Goal: Information Seeking & Learning: Learn about a topic

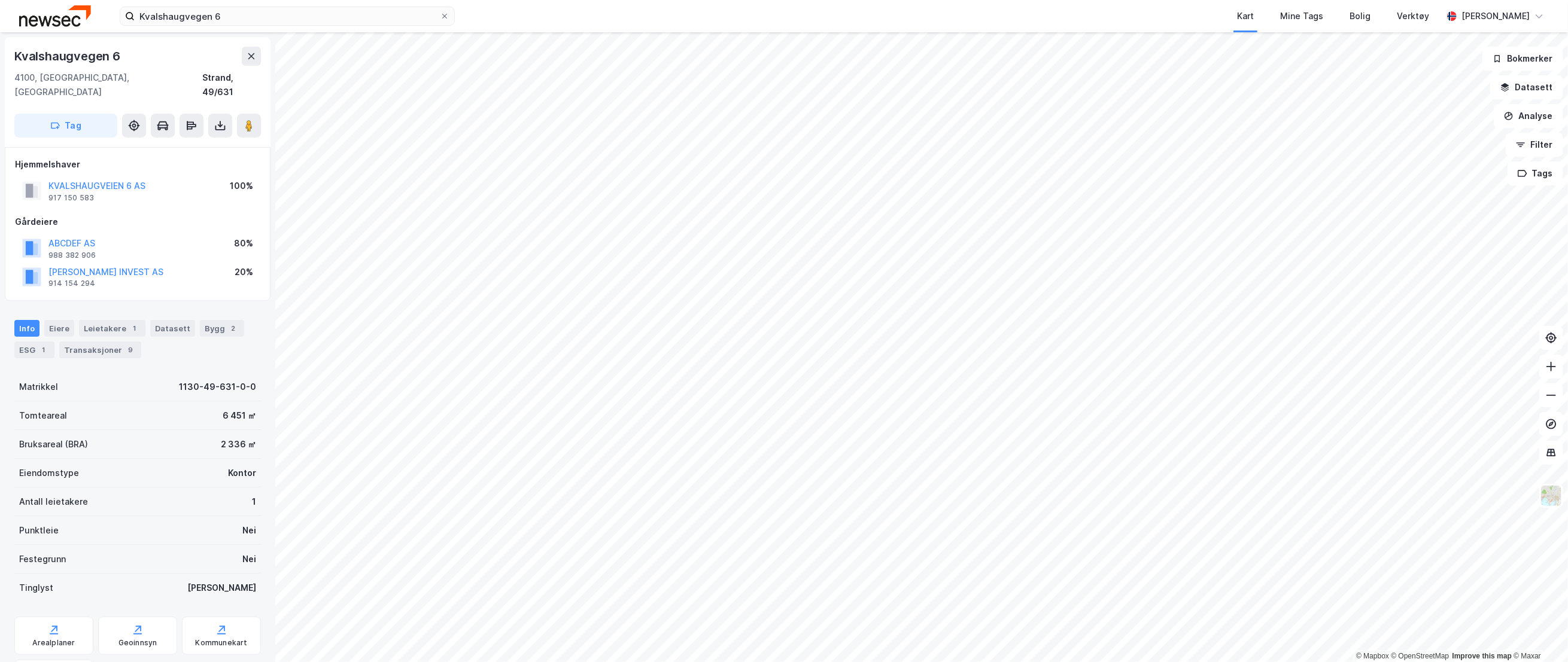
scroll to position [1, 0]
click at [32, 341] on div "ESG 1" at bounding box center [34, 350] width 40 height 17
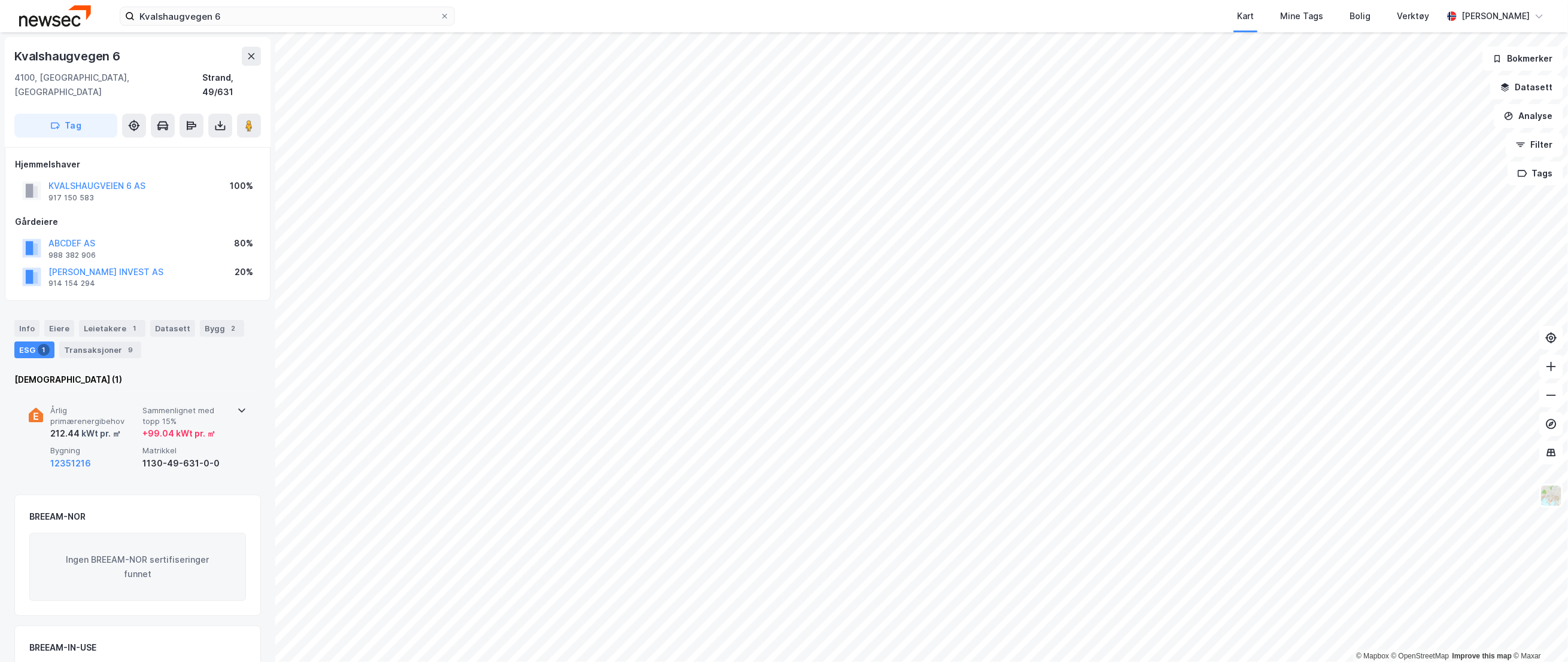
click at [132, 406] on span "Årlig primærenergibehov" at bounding box center [93, 416] width 87 height 21
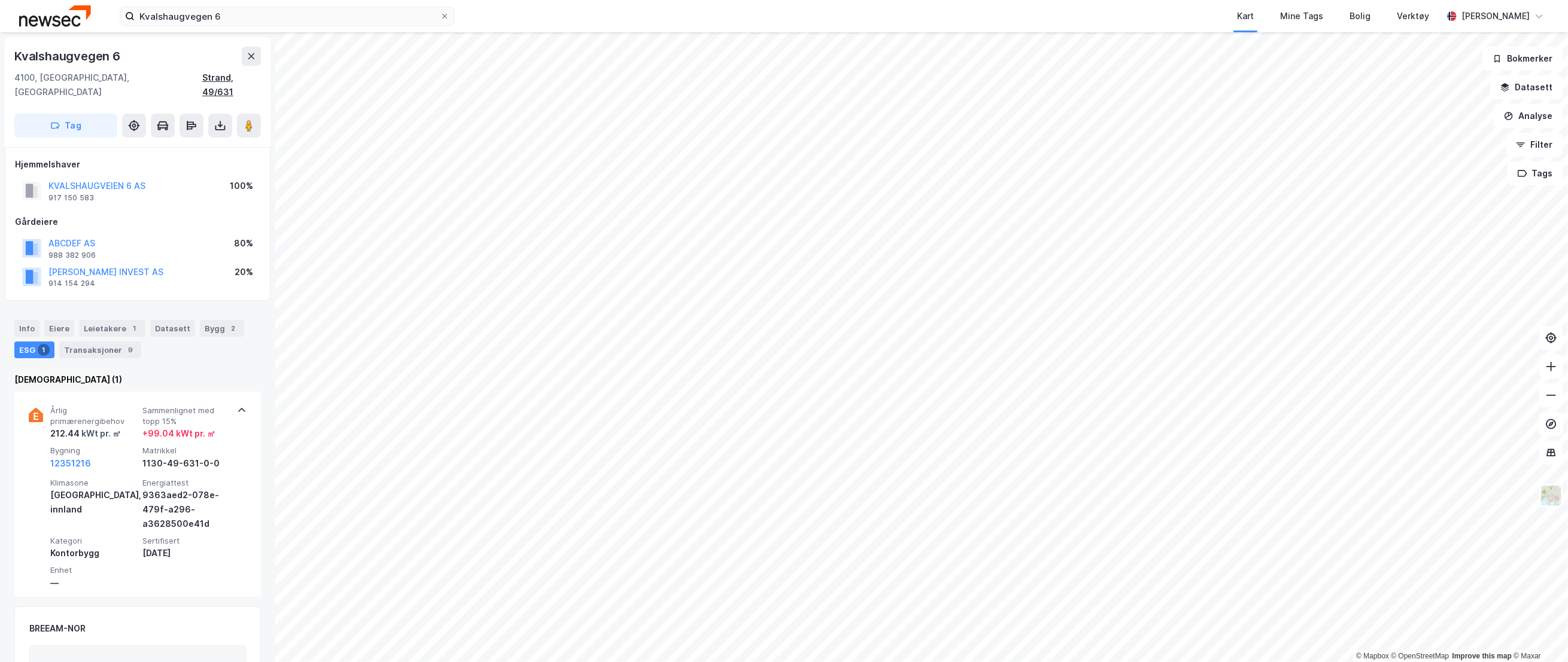
click at [246, 75] on div "Strand, 49/631" at bounding box center [232, 85] width 59 height 29
click at [35, 320] on div "Info" at bounding box center [26, 329] width 25 height 17
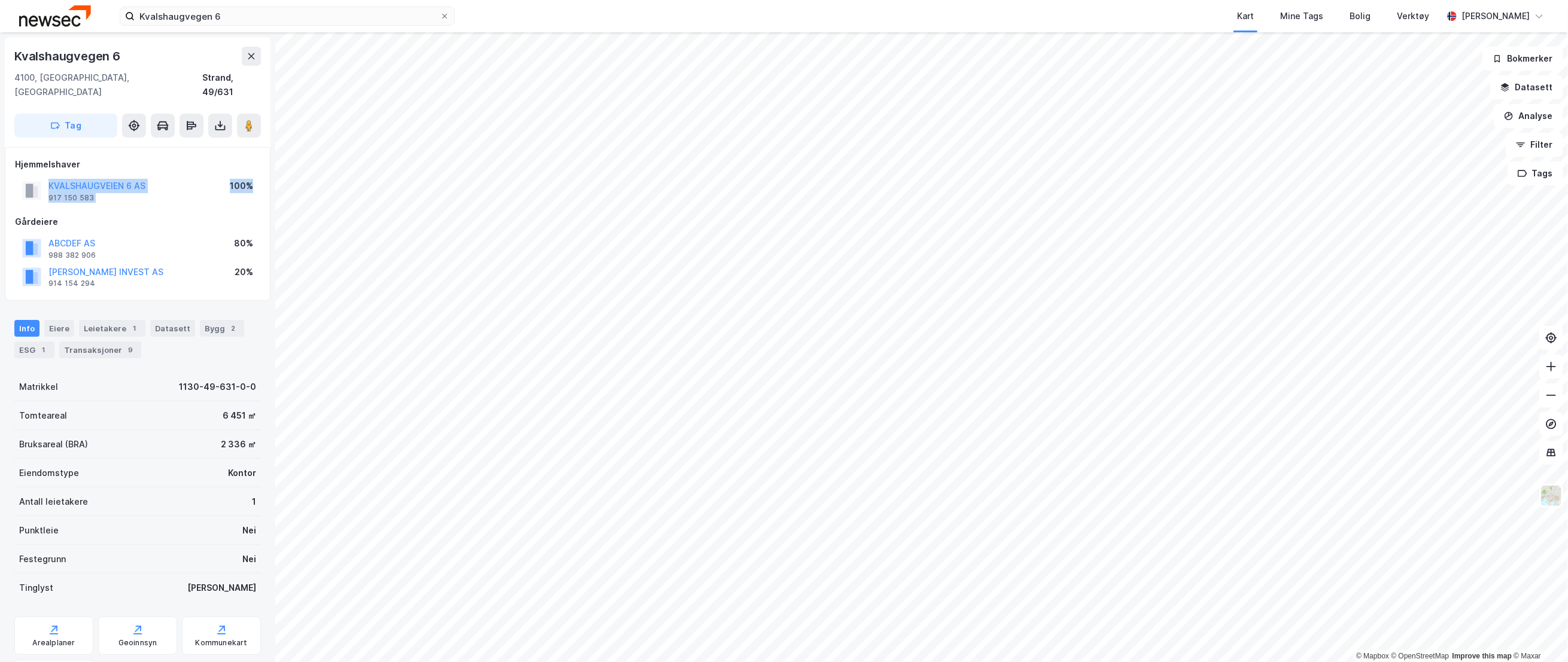
drag, startPoint x: 106, startPoint y: 193, endPoint x: 45, endPoint y: 173, distance: 64.2
click at [45, 173] on div "Hjemmelshaver KVALSHAUGVEIEN 6 AS 917 150 583 100% Gårdeiere ABCDEF AS 988 382 …" at bounding box center [137, 224] width 245 height 134
drag, startPoint x: 45, startPoint y: 173, endPoint x: 103, endPoint y: 195, distance: 62.0
click at [132, 215] on div "Gårdeiere" at bounding box center [137, 222] width 245 height 14
drag, startPoint x: 96, startPoint y: 181, endPoint x: 50, endPoint y: 171, distance: 47.1
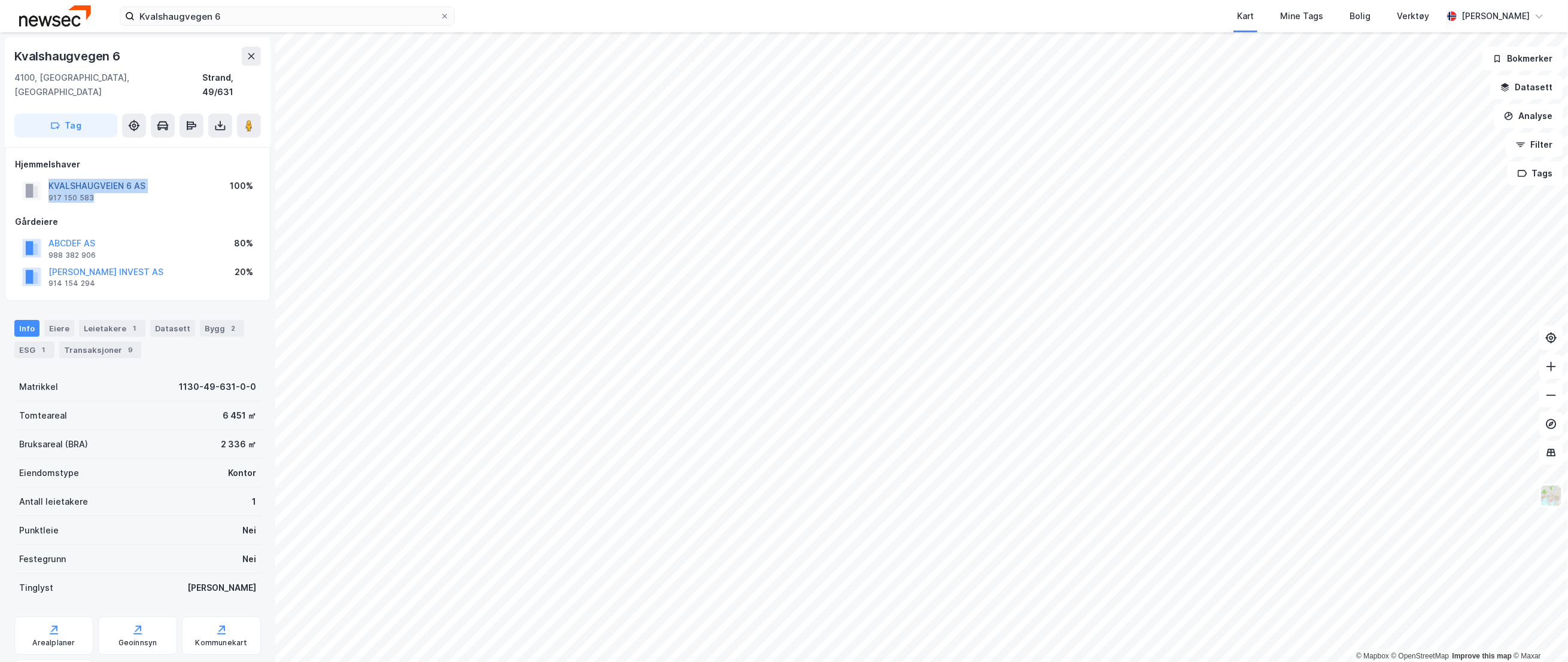
click at [50, 179] on div "KVALSHAUGVEIEN 6 AS 917 150 583" at bounding box center [96, 191] width 97 height 24
copy div "KVALSHAUGVEIEN 6 AS 917 150 583"
click at [205, 320] on div "Bygg 2" at bounding box center [222, 329] width 45 height 17
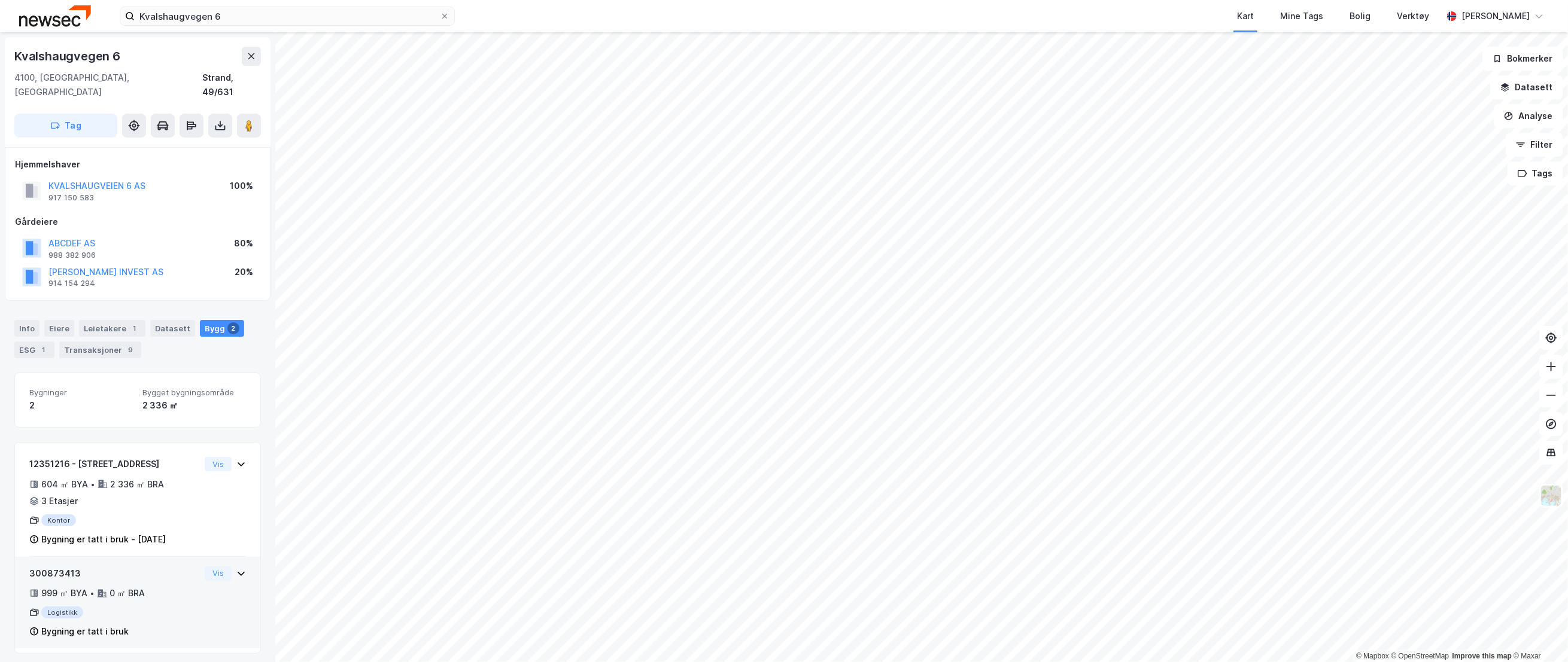
click at [159, 566] on div "300873413" at bounding box center [114, 573] width 171 height 14
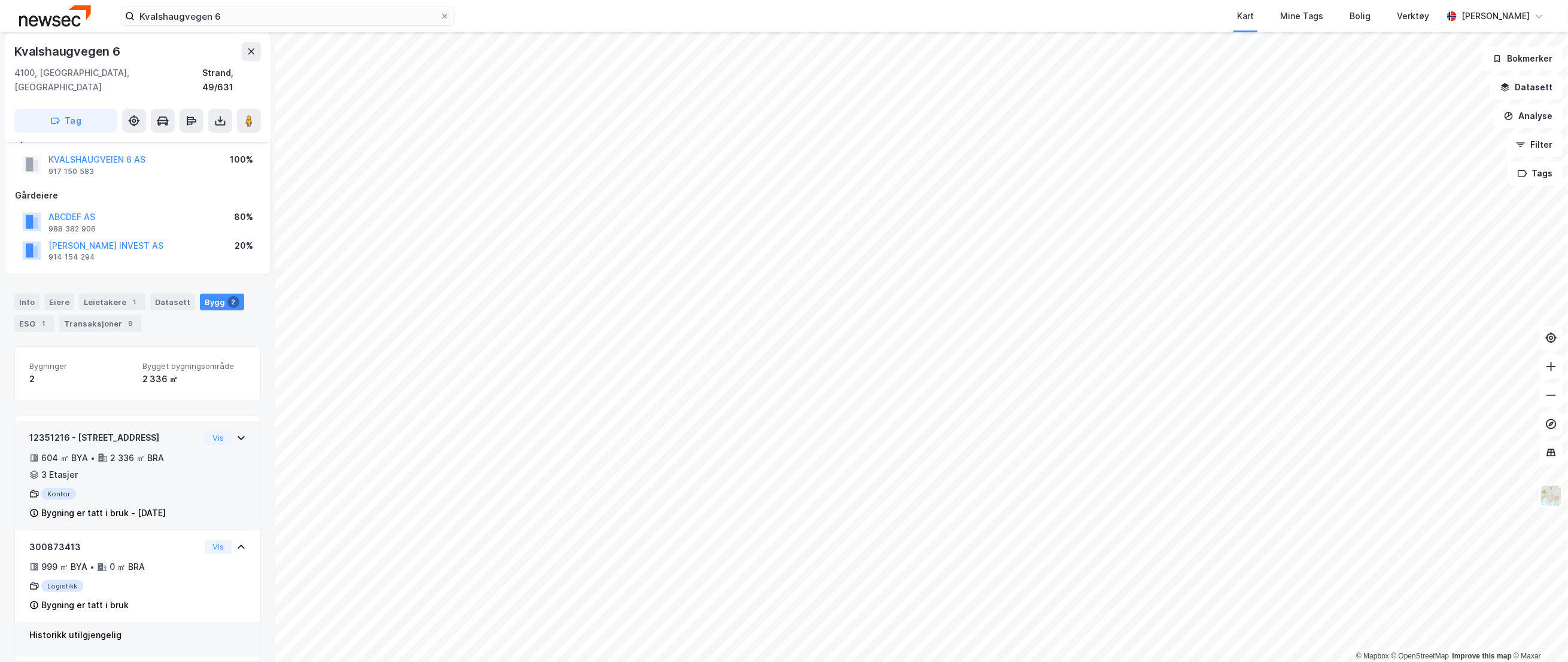
click at [169, 430] on div "12351216 - [STREET_ADDRESS]" at bounding box center [114, 438] width 171 height 14
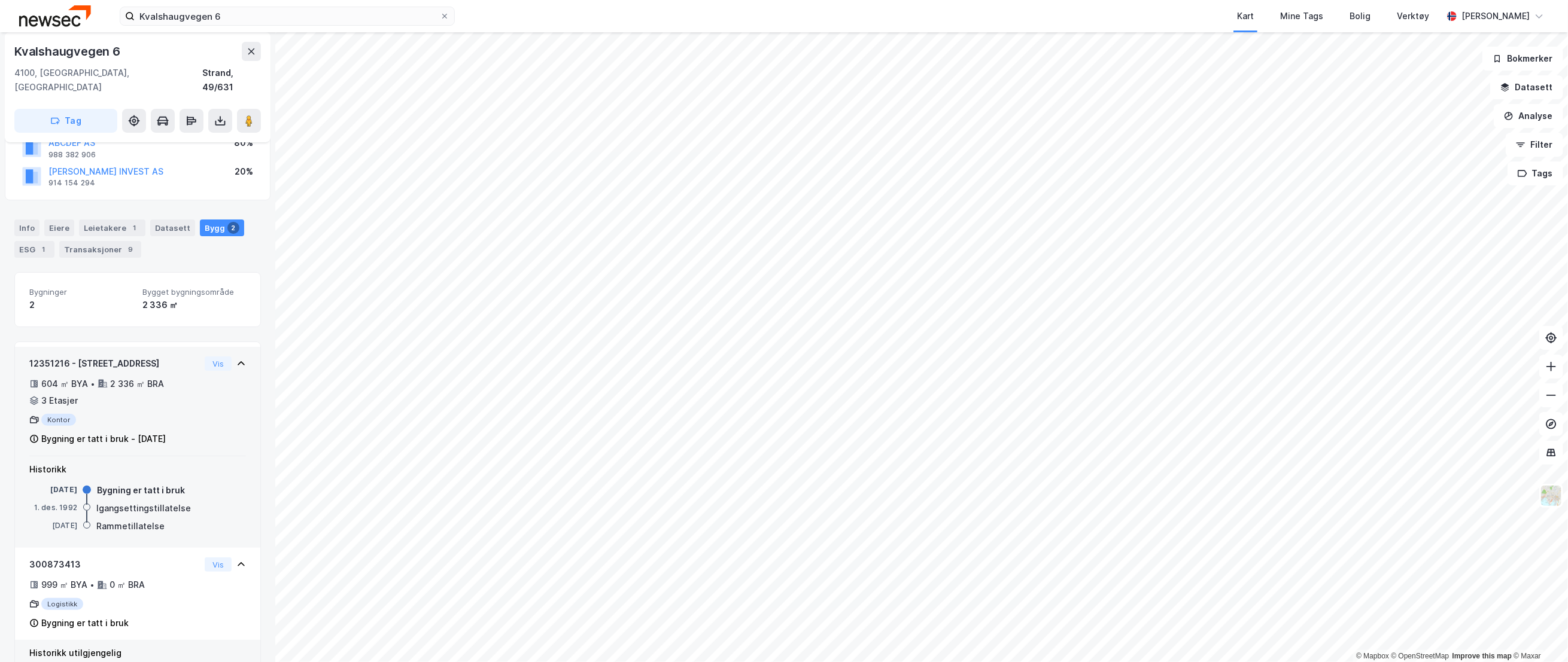
scroll to position [118, 0]
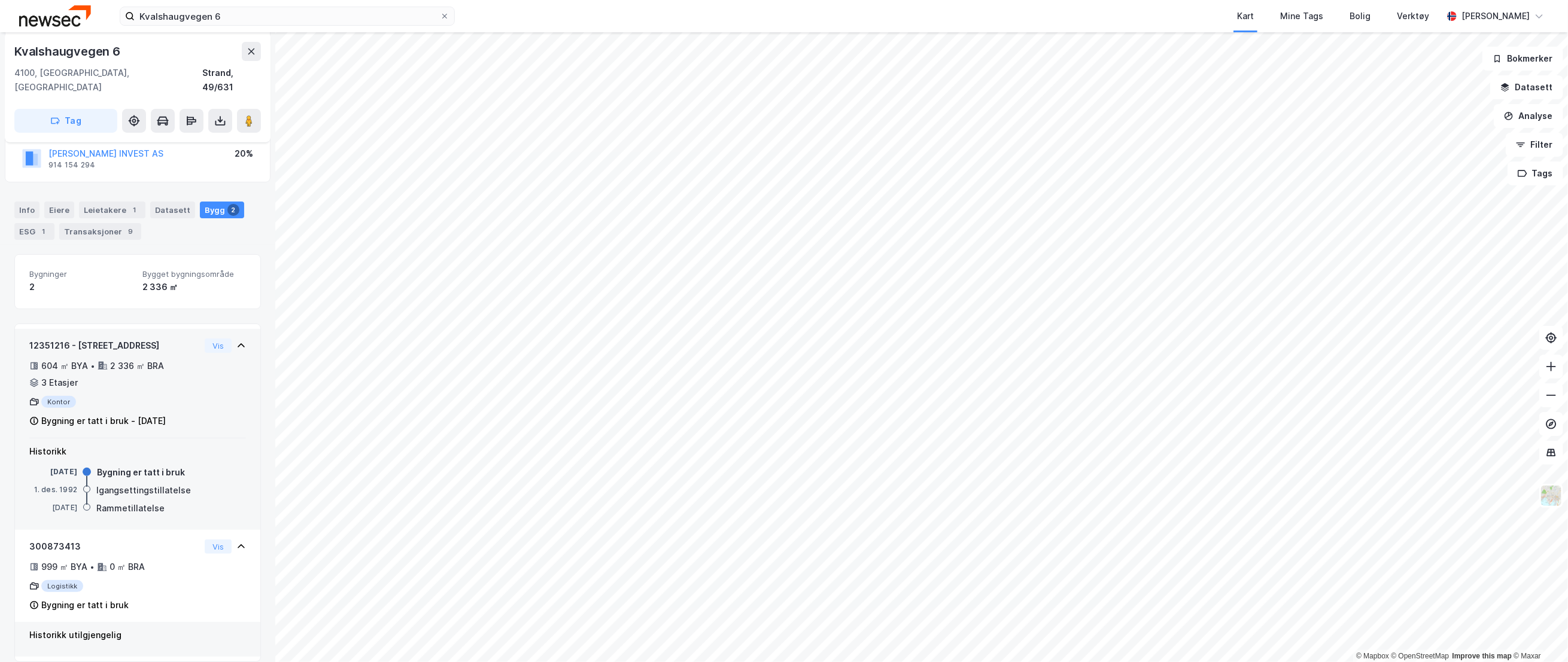
click at [154, 359] on div "2 336 ㎡ BRA" at bounding box center [137, 366] width 54 height 14
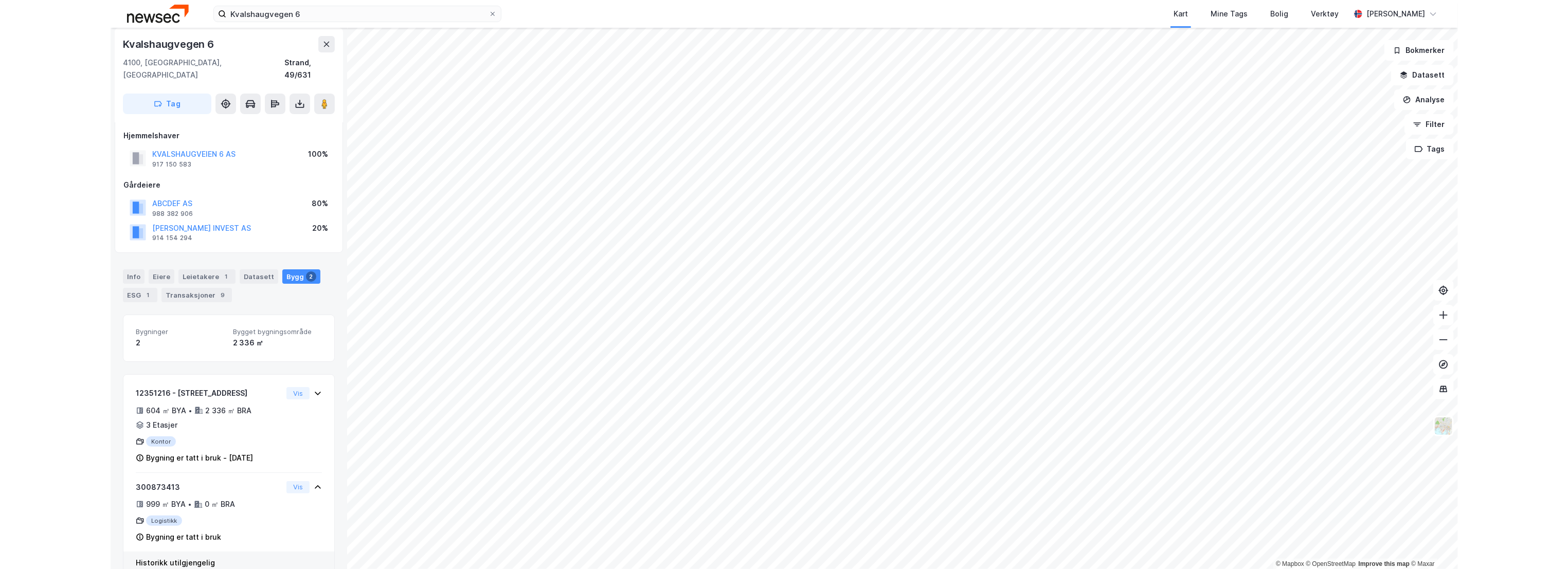
scroll to position [0, 0]
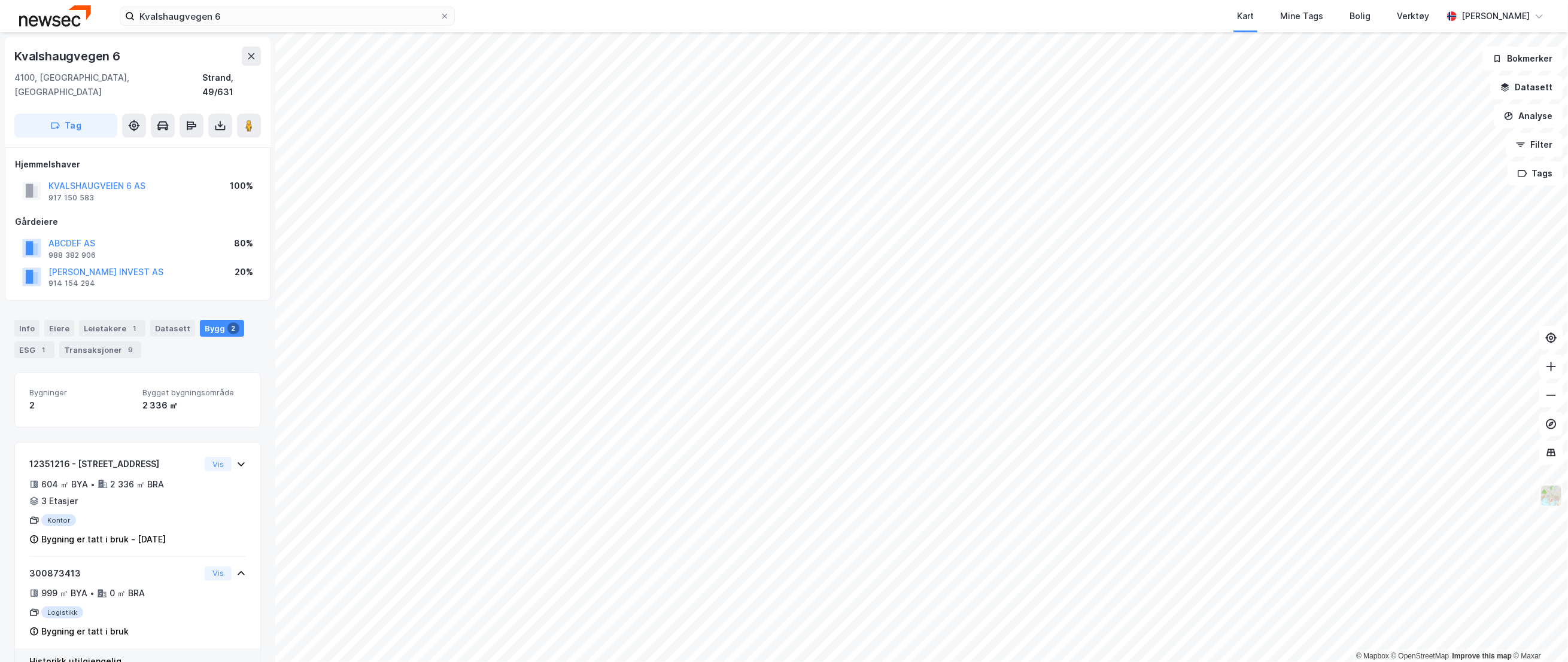
click at [1547, 491] on img at bounding box center [1551, 496] width 23 height 23
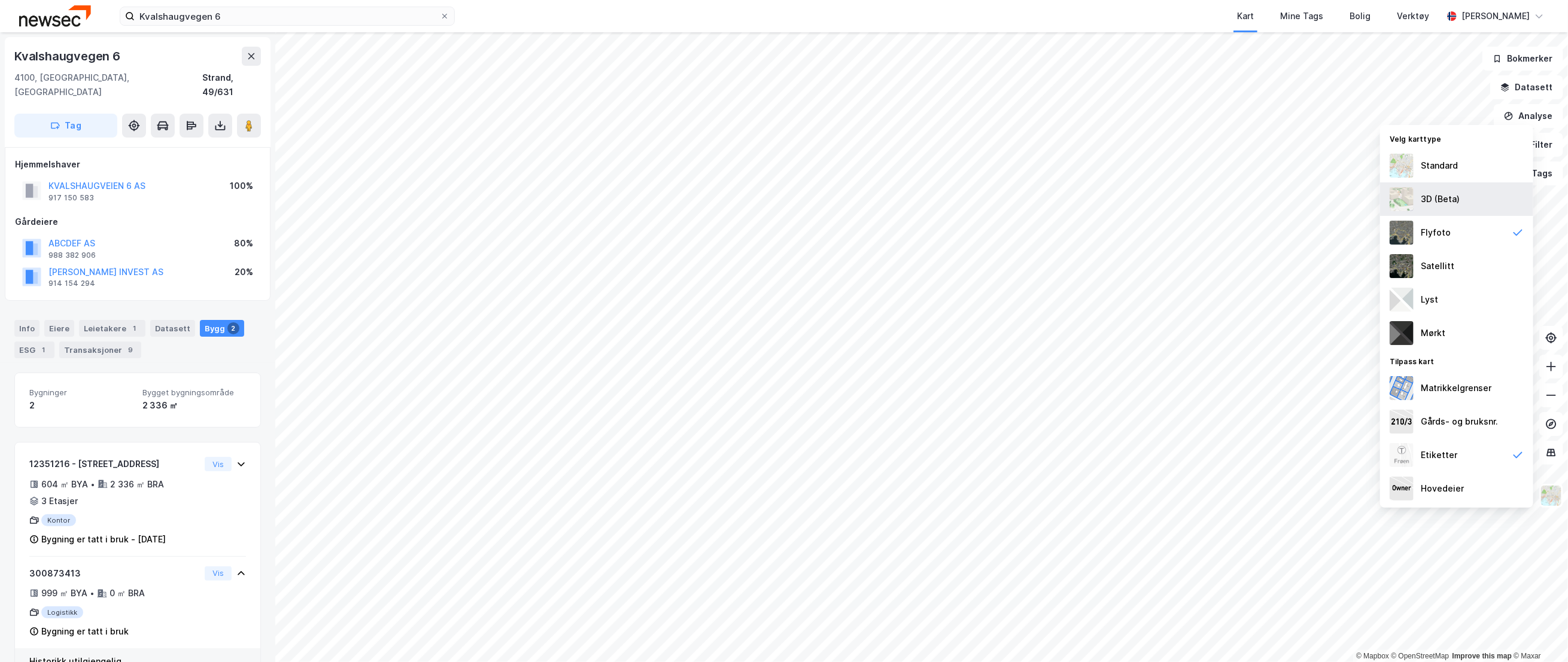
click at [1450, 202] on div "3D (Beta)" at bounding box center [1440, 199] width 39 height 14
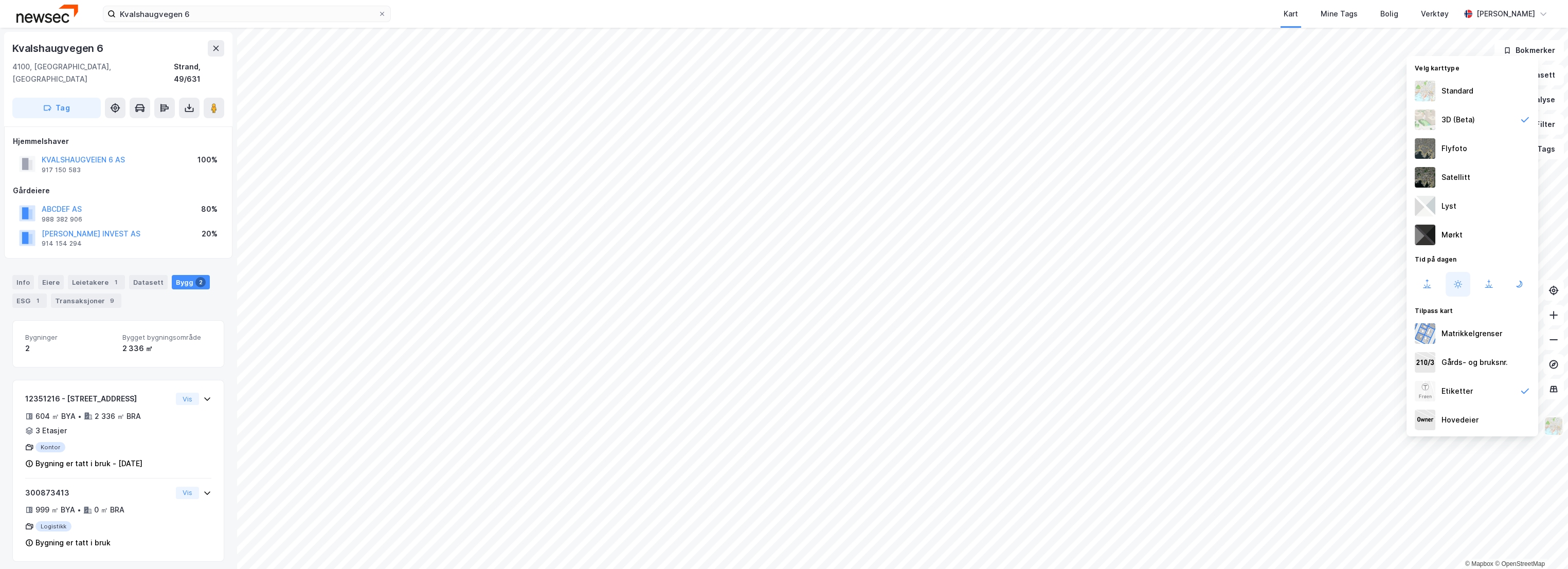
click at [1347, 430] on img at bounding box center [1553, 426] width 19 height 19
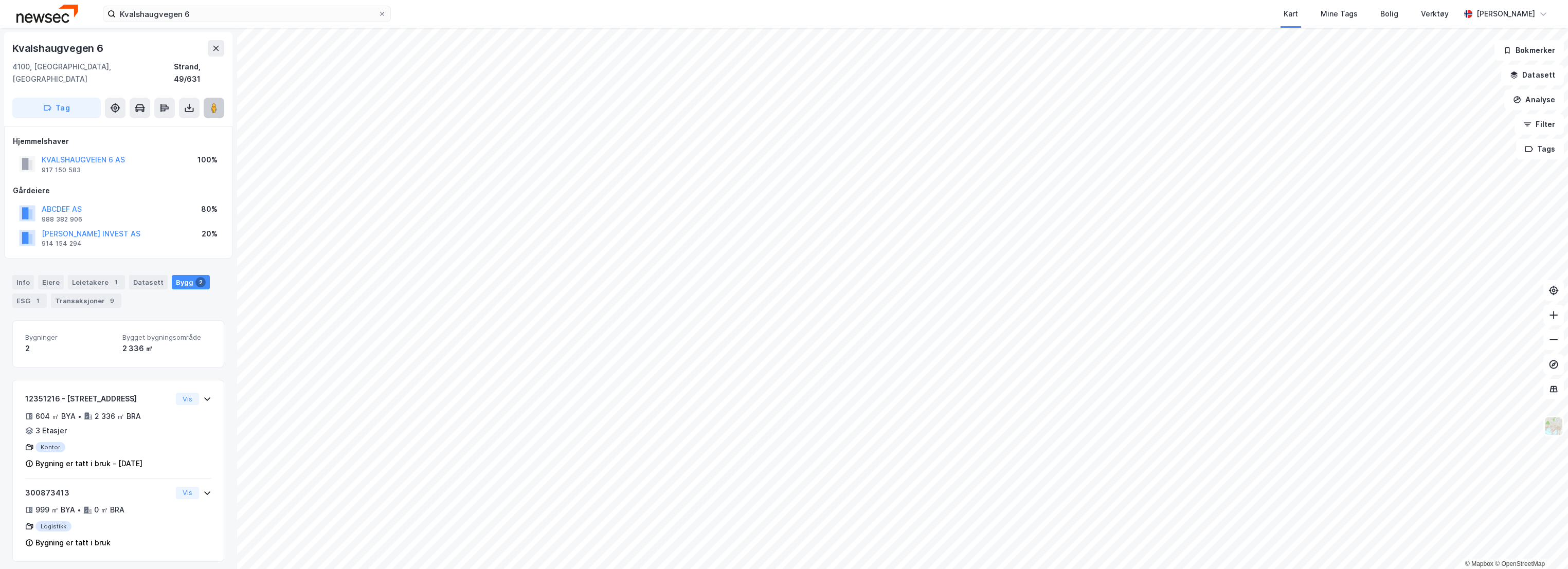
click at [216, 103] on image at bounding box center [214, 108] width 6 height 10
drag, startPoint x: 114, startPoint y: 49, endPoint x: 1, endPoint y: 47, distance: 113.0
click at [1, 47] on div "Kvalshaugvegen 6 4100, [GEOGRAPHIC_DATA], [GEOGRAPHIC_DATA], 49/631 Tag Hjemmel…" at bounding box center [118, 299] width 237 height 542
copy div "Kvalshaugvegen 6"
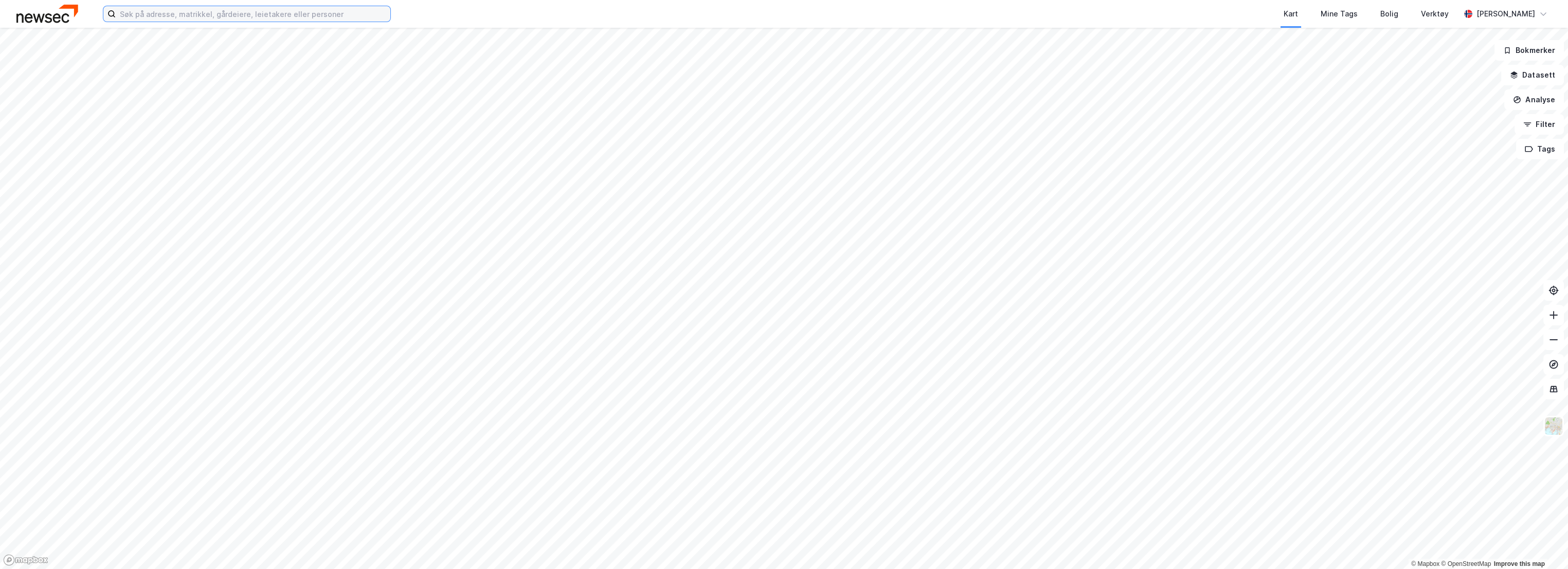
click at [222, 12] on input at bounding box center [253, 13] width 275 height 15
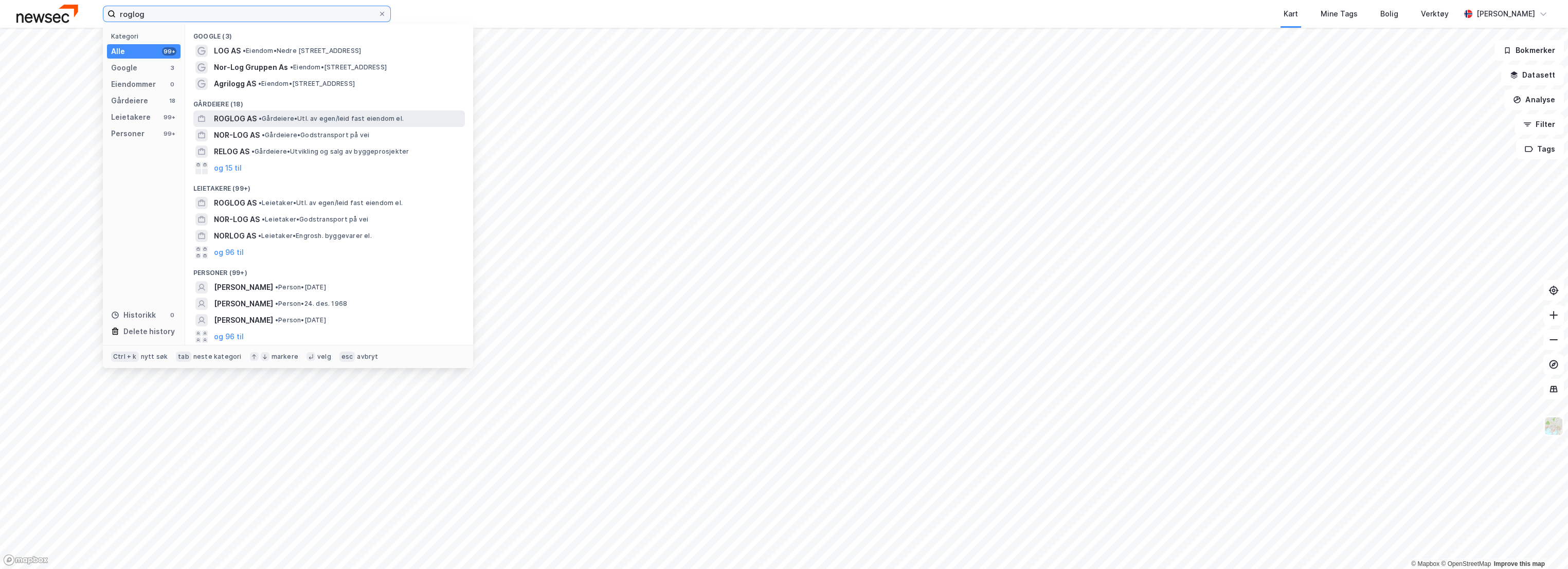
type input "roglog"
click at [284, 119] on span "• Gårdeiere • Utl. av egen/leid fast eiendom el." at bounding box center [331, 119] width 145 height 9
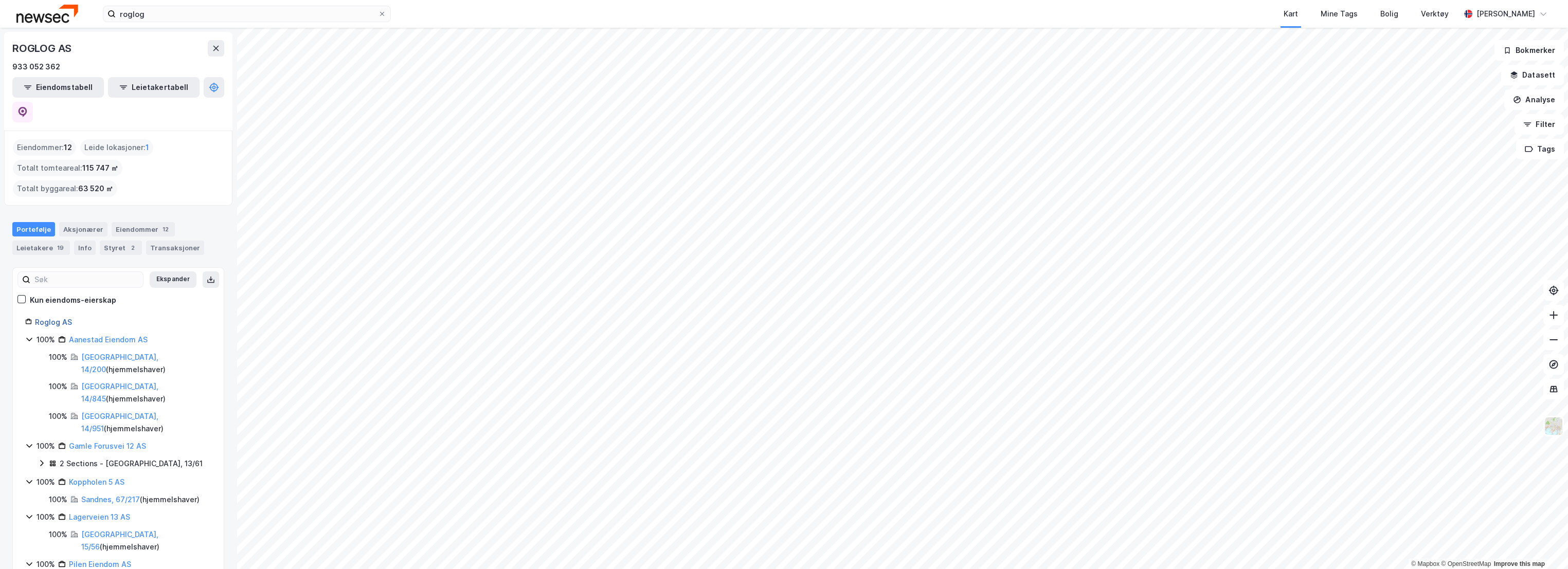
click at [51, 318] on link "Roglog AS" at bounding box center [53, 322] width 37 height 9
click at [37, 240] on div "Leietakere 19" at bounding box center [41, 248] width 58 height 15
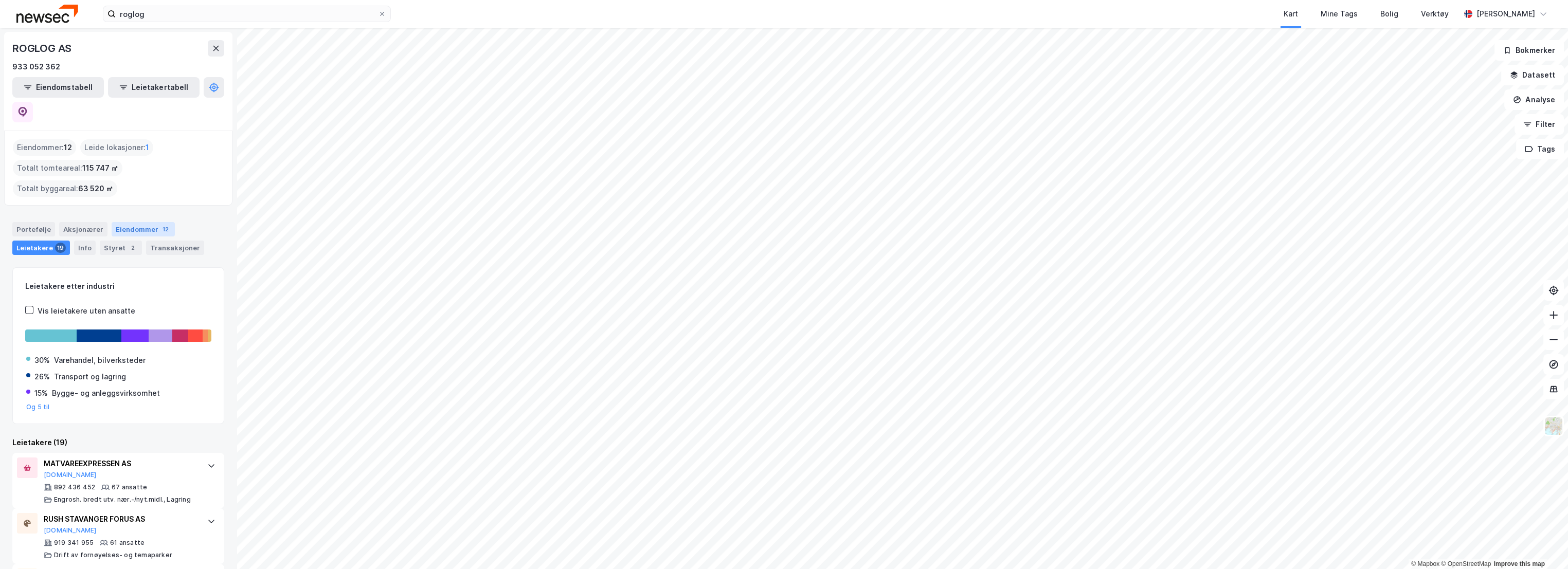
click at [116, 222] on div "Eiendommer 12" at bounding box center [143, 229] width 63 height 15
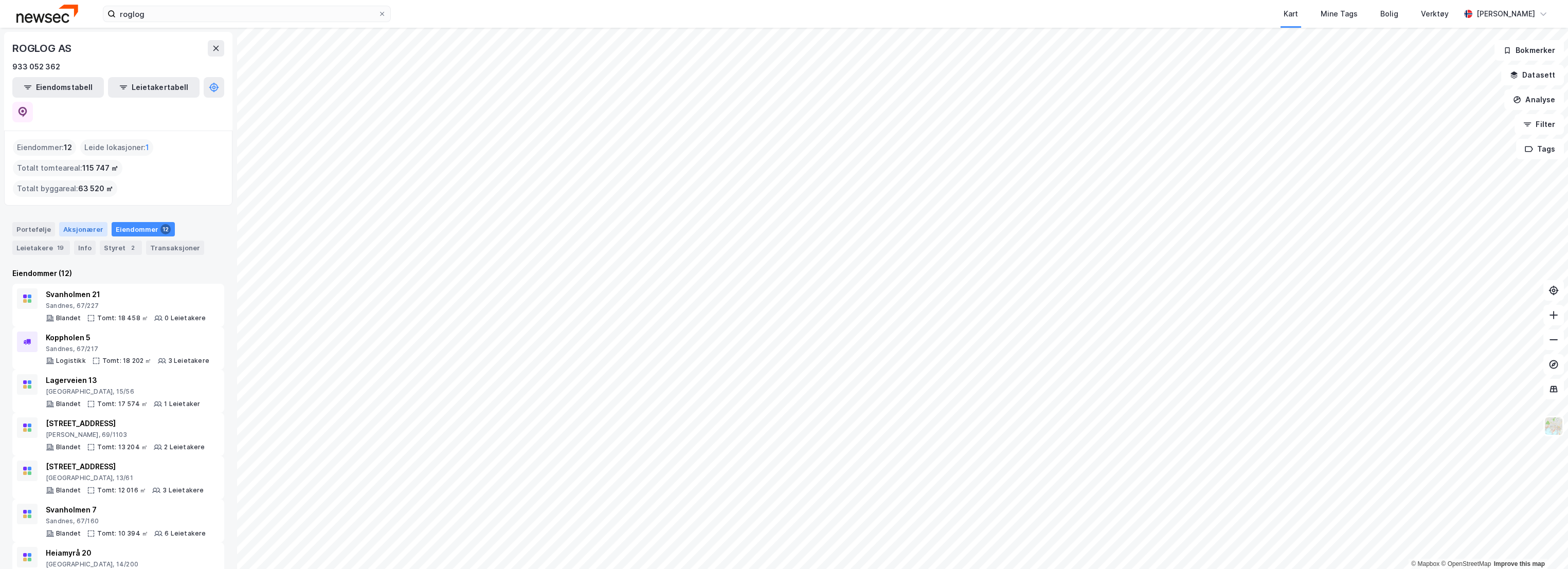
click at [82, 222] on div "Aksjonærer" at bounding box center [83, 229] width 48 height 15
